Goal: Navigation & Orientation: Find specific page/section

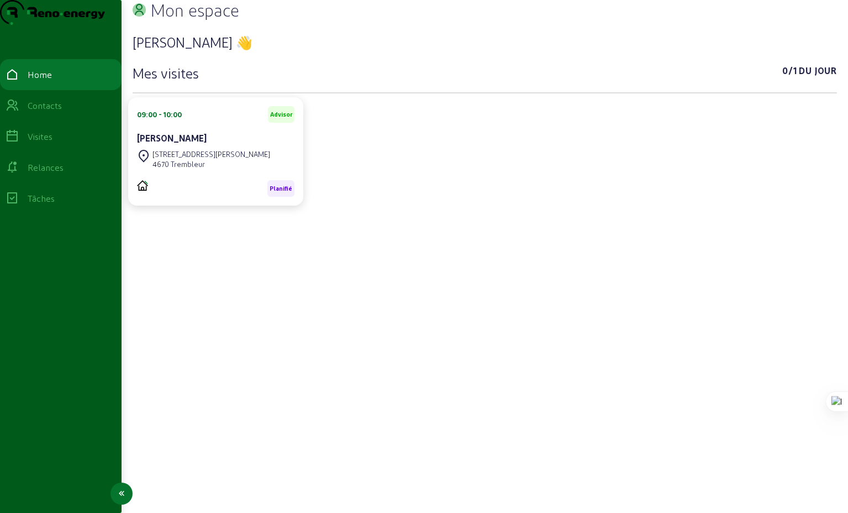
click at [49, 143] on div "Visites" at bounding box center [40, 136] width 25 height 13
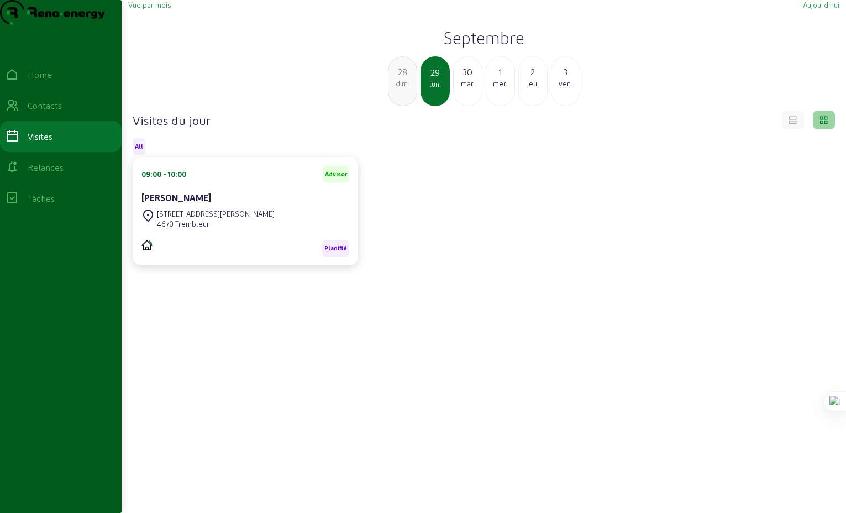
click at [460, 78] on div "30" at bounding box center [468, 71] width 28 height 13
click at [467, 88] on div "mer." at bounding box center [468, 83] width 28 height 10
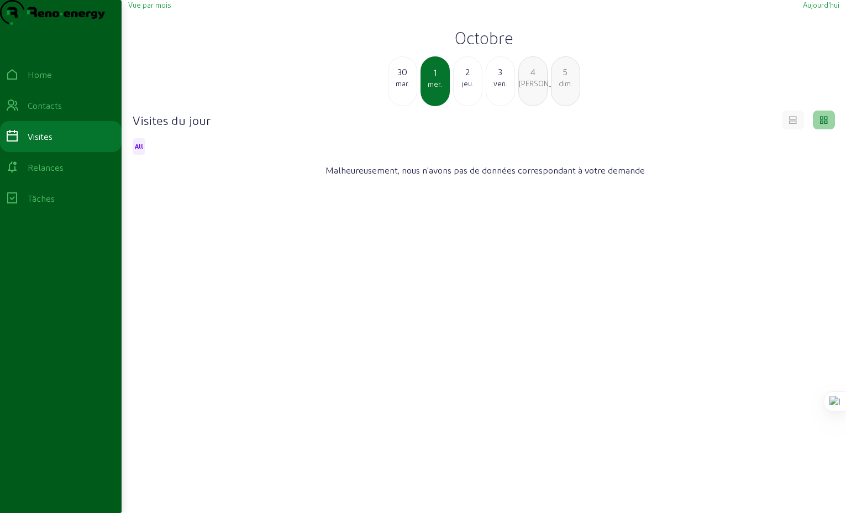
click at [399, 88] on div "mar." at bounding box center [403, 83] width 28 height 10
